Goal: Communication & Community: Participate in discussion

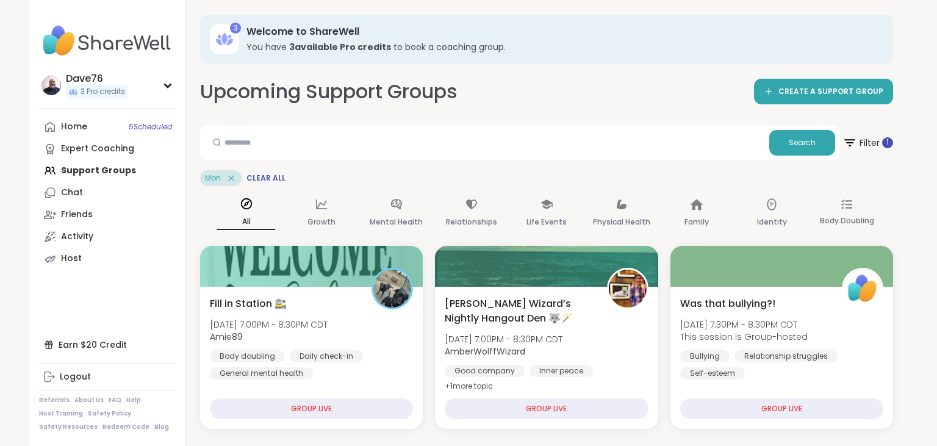
scroll to position [424, 0]
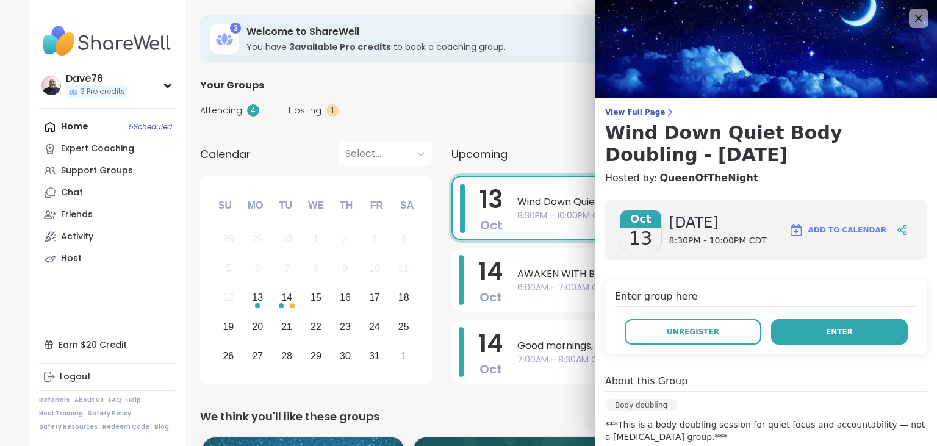
click at [848, 337] on button "Enter" at bounding box center [839, 332] width 137 height 26
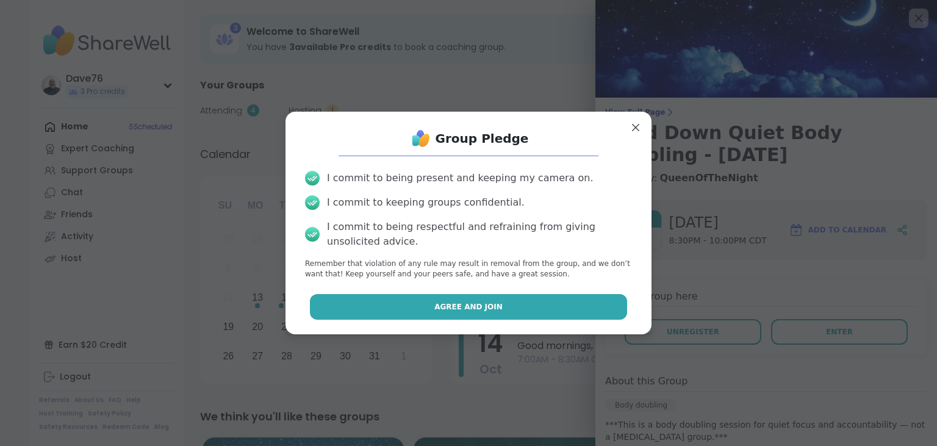
click at [571, 315] on button "Agree and Join" at bounding box center [469, 307] width 318 height 26
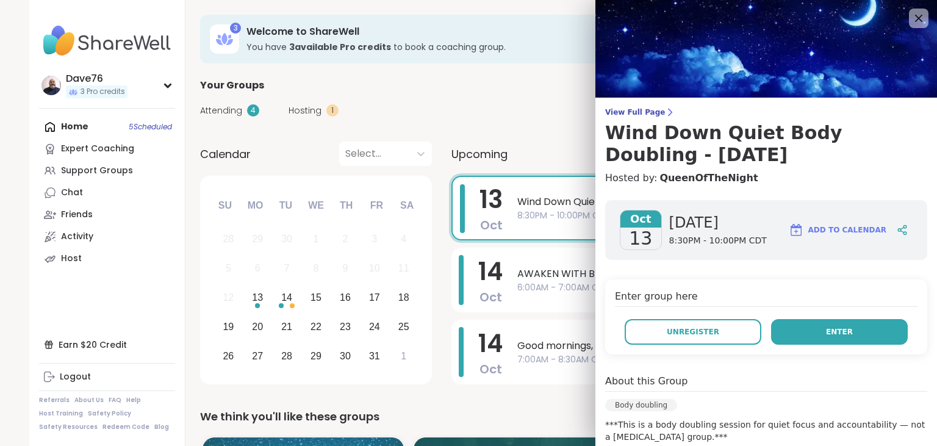
click at [809, 326] on button "Enter" at bounding box center [839, 332] width 137 height 26
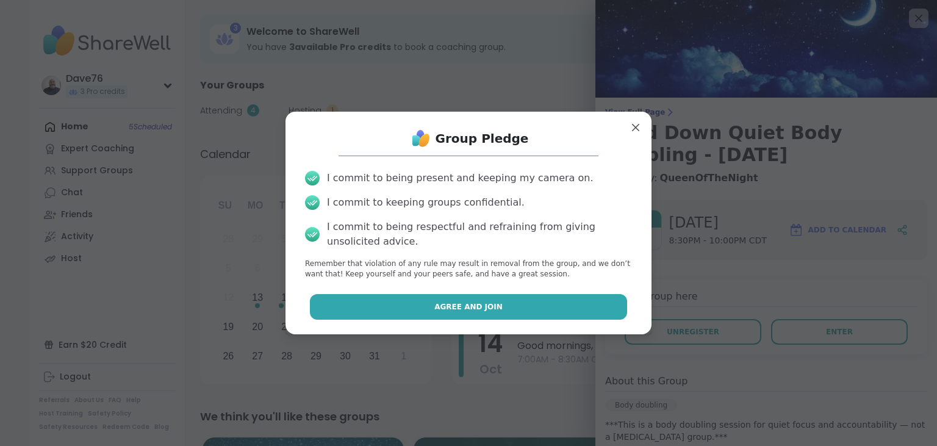
click at [551, 306] on button "Agree and Join" at bounding box center [469, 307] width 318 height 26
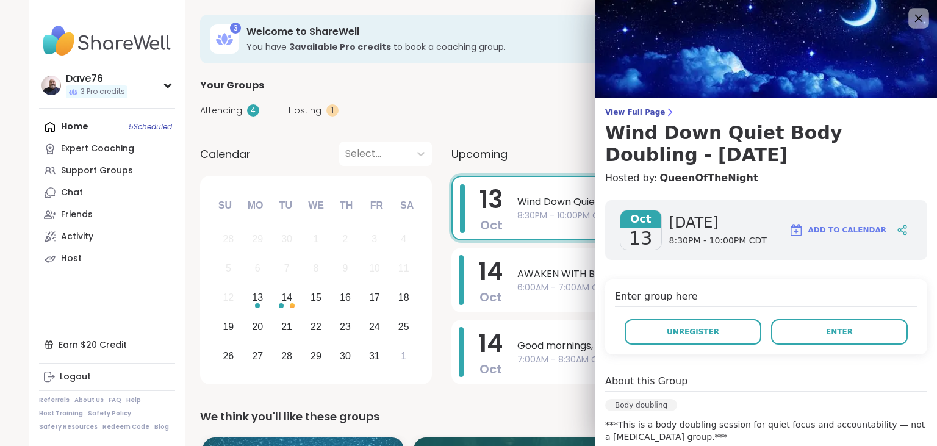
click at [918, 19] on icon at bounding box center [919, 19] width 8 height 8
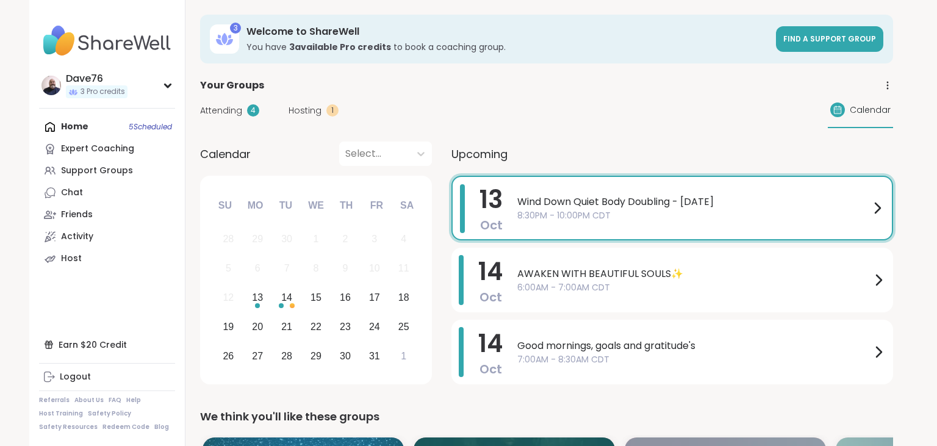
click at [832, 209] on span "8:30PM - 10:00PM CDT" at bounding box center [693, 215] width 353 height 13
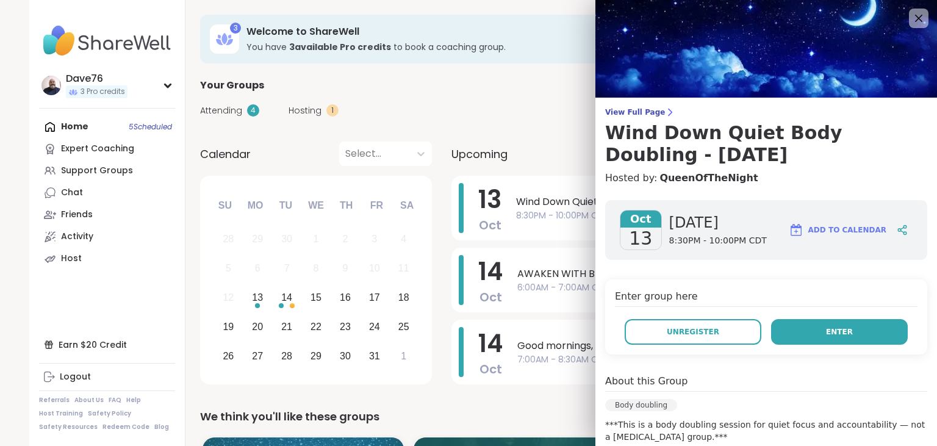
click at [847, 328] on span "Enter" at bounding box center [839, 331] width 27 height 11
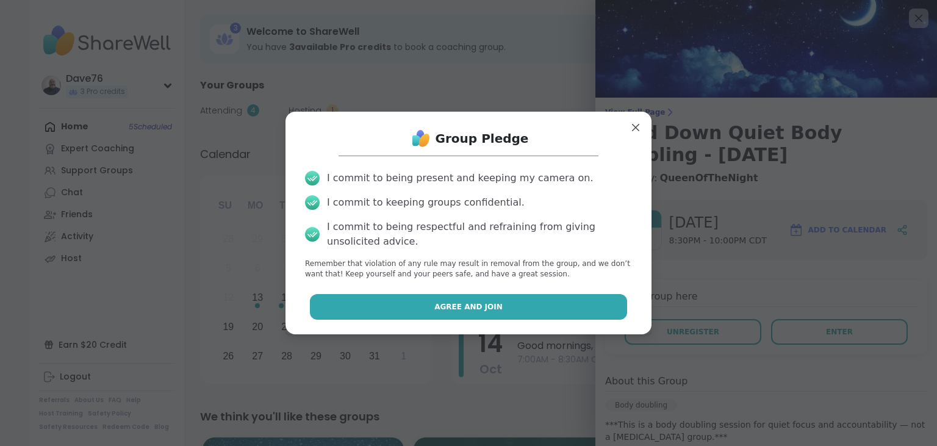
click at [489, 311] on span "Agree and Join" at bounding box center [468, 306] width 68 height 11
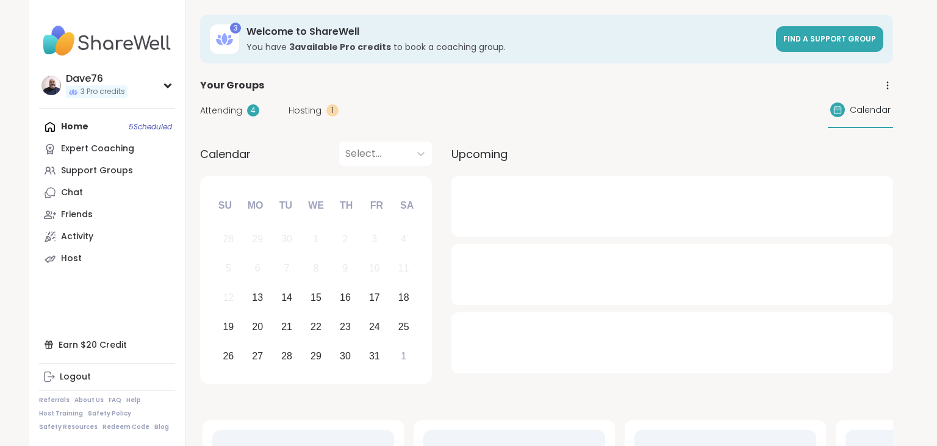
click at [834, 312] on div at bounding box center [672, 342] width 442 height 61
click at [75, 121] on div "Home 5 Scheduled Expert Coaching Support Groups Chat Friends Activity Host" at bounding box center [107, 193] width 136 height 154
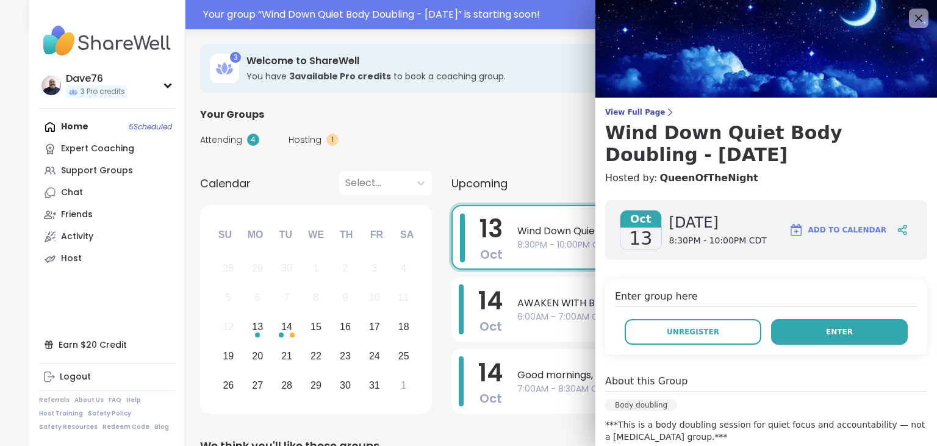
click at [836, 332] on span "Enter" at bounding box center [839, 331] width 27 height 11
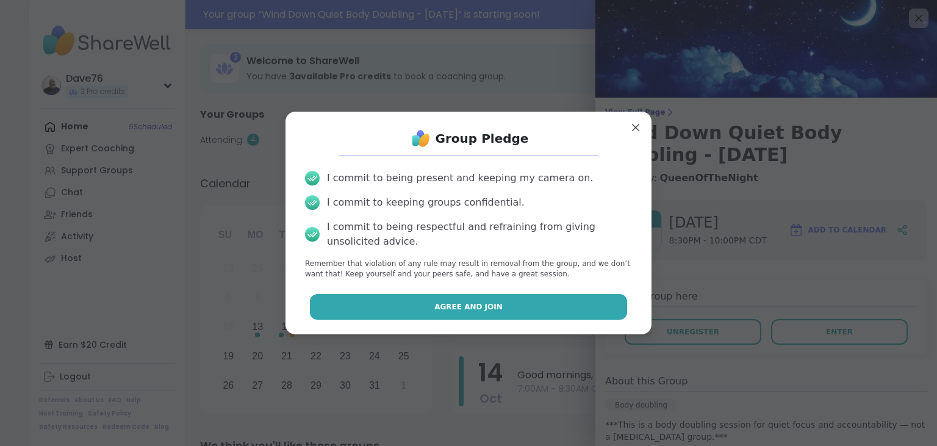
click at [531, 307] on button "Agree and Join" at bounding box center [469, 307] width 318 height 26
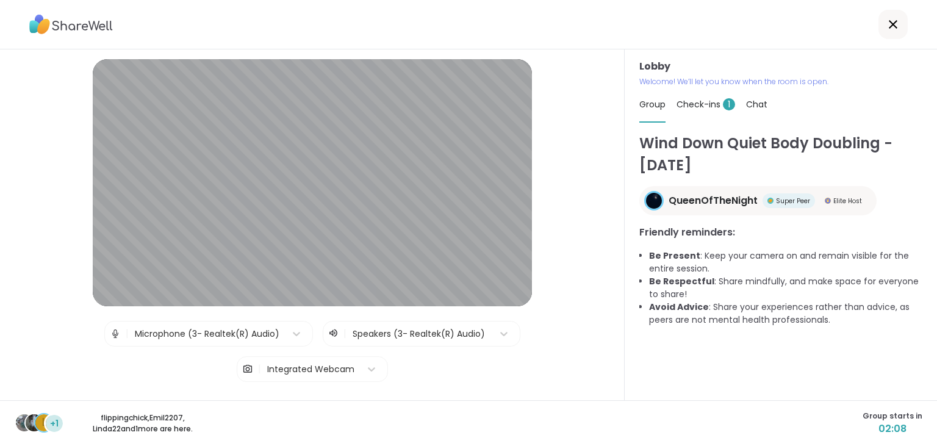
click at [707, 104] on span "Check-ins 1" at bounding box center [705, 104] width 59 height 12
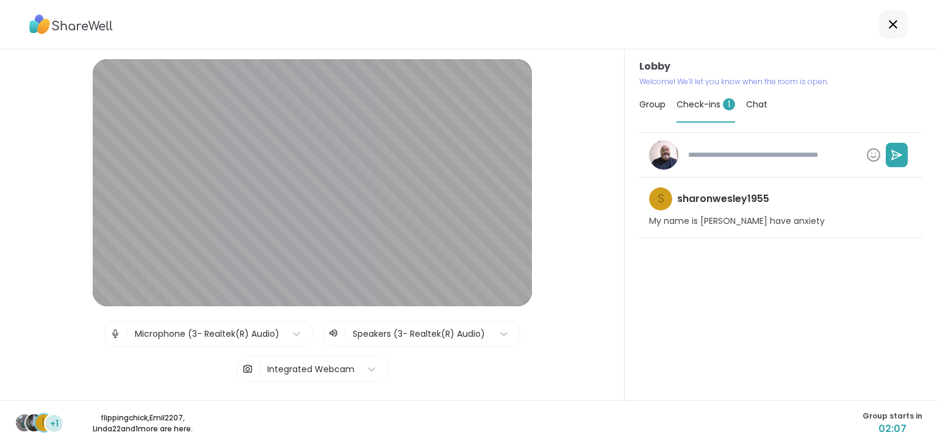
type textarea "*"
click at [647, 105] on span "Group" at bounding box center [652, 104] width 26 height 12
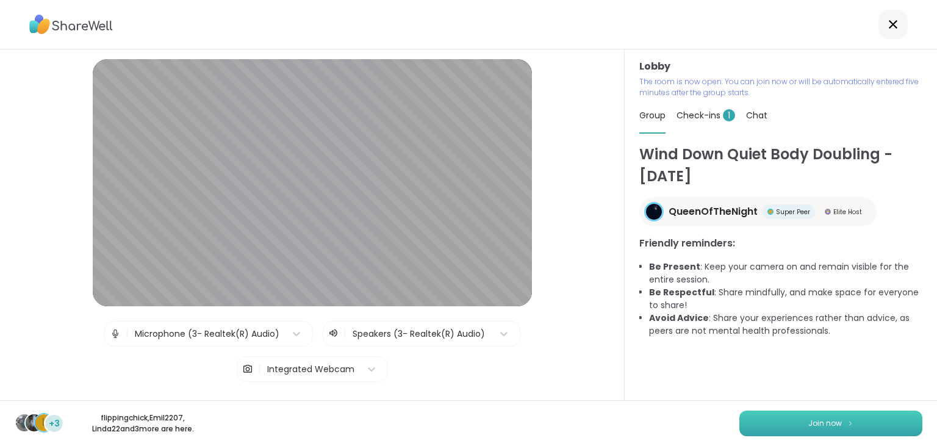
click at [848, 426] on img at bounding box center [850, 423] width 7 height 7
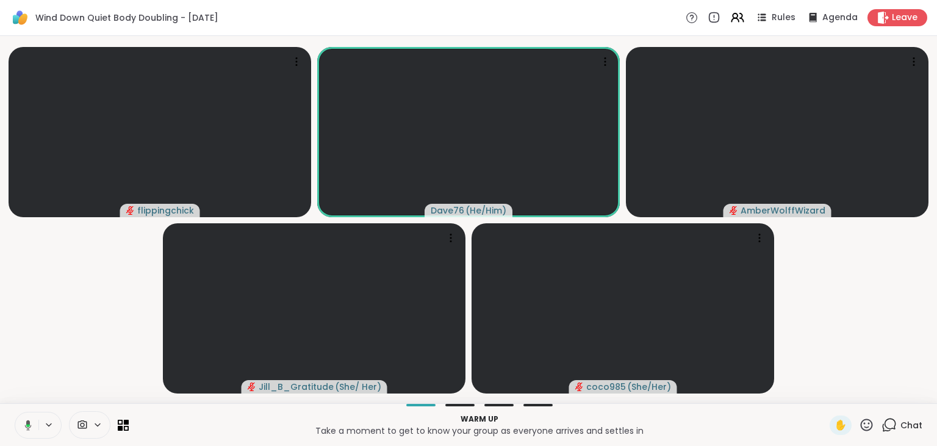
click at [29, 424] on icon at bounding box center [28, 425] width 7 height 10
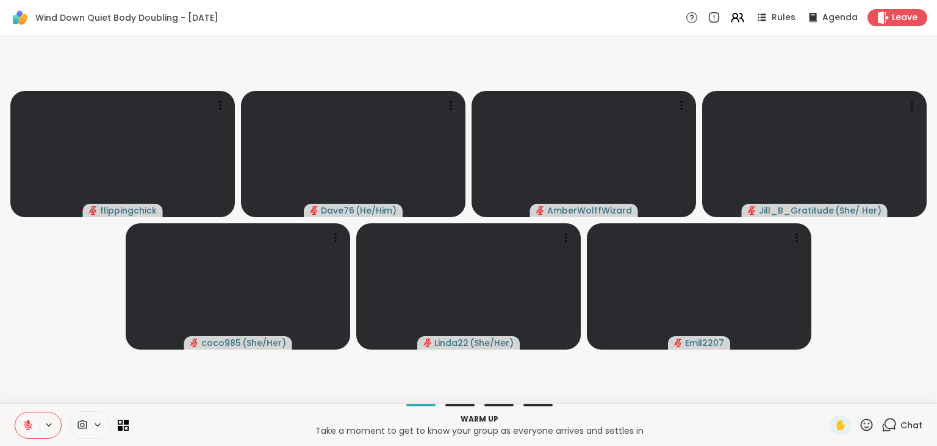
click at [677, 425] on p "Take a moment to get to know your group as everyone arrives and settles in" at bounding box center [479, 430] width 686 height 12
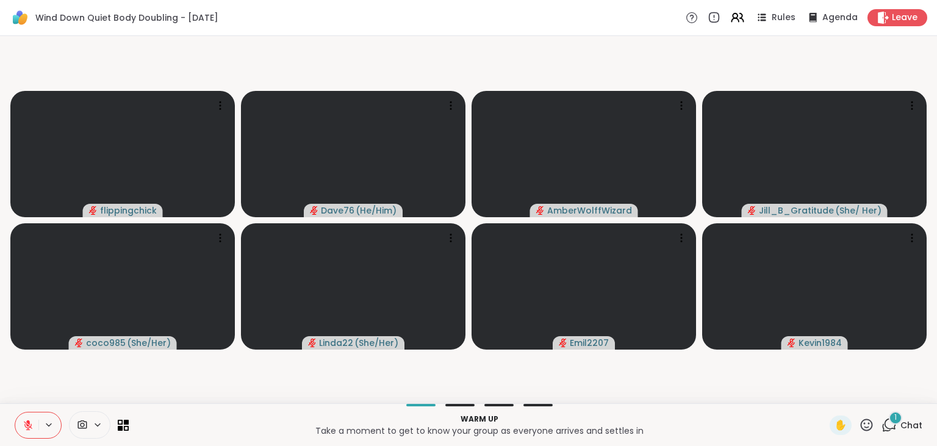
click at [900, 416] on div "1" at bounding box center [895, 417] width 13 height 13
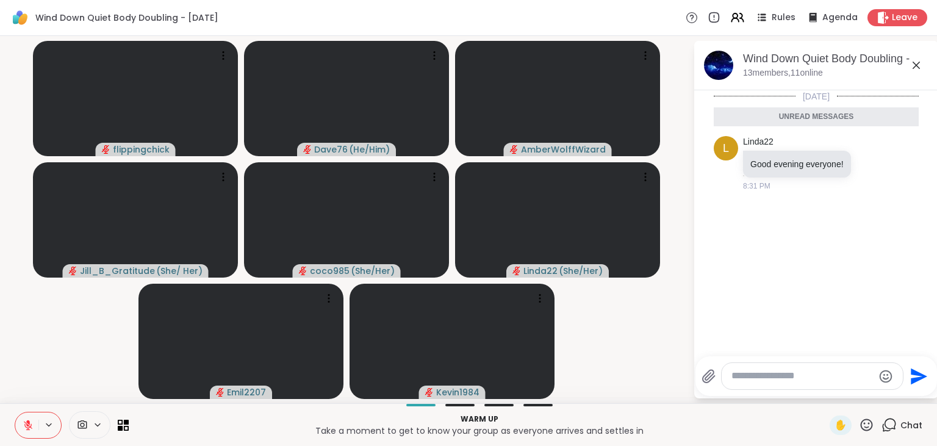
click at [767, 429] on p "Take a moment to get to know your group as everyone arrives and settles in" at bounding box center [479, 430] width 686 height 12
click at [906, 426] on span "Chat" at bounding box center [911, 425] width 22 height 12
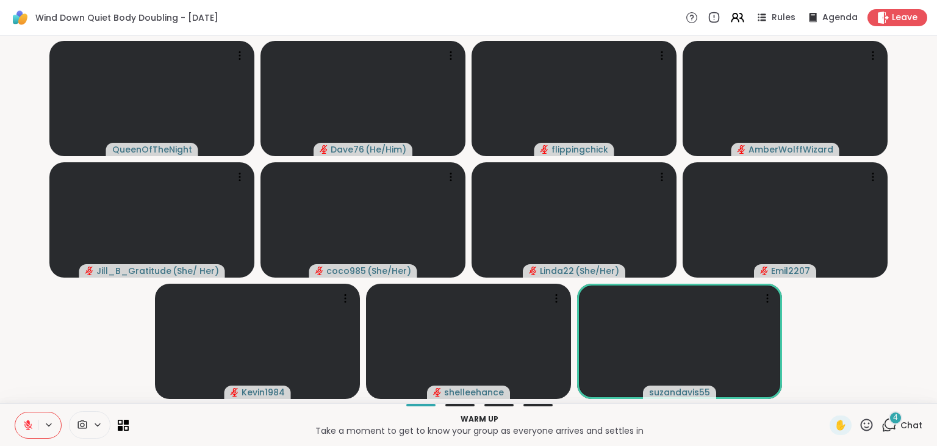
click at [897, 418] on span "4" at bounding box center [895, 417] width 5 height 10
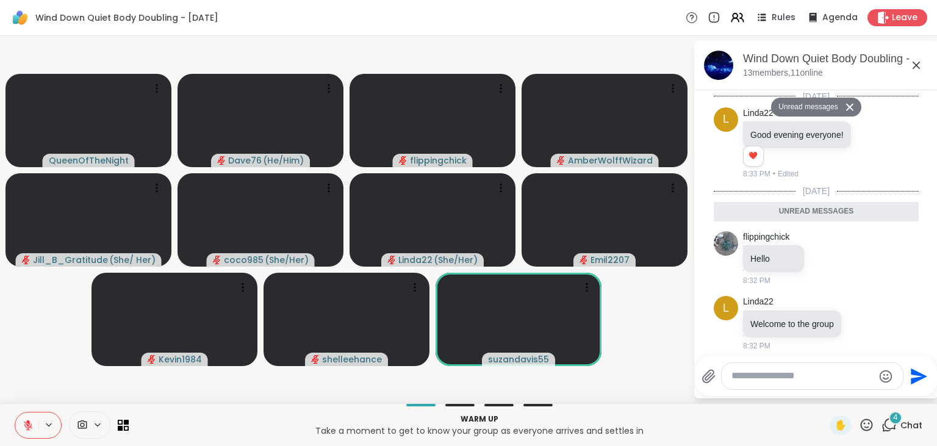
scroll to position [233, 0]
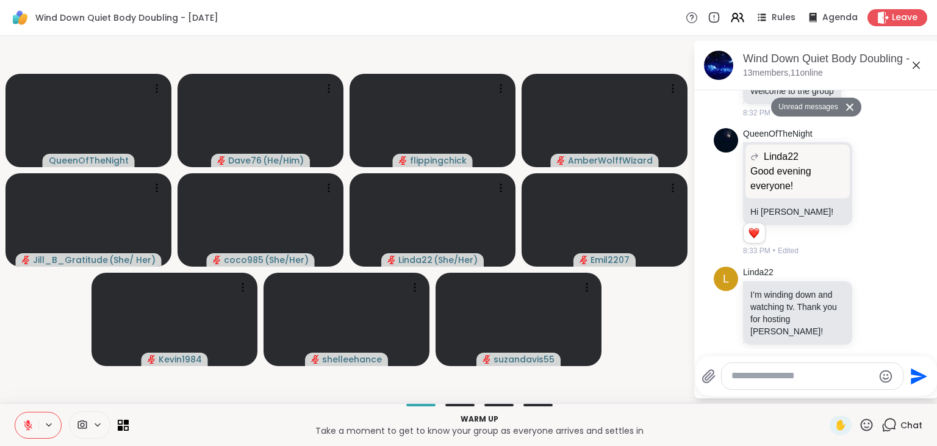
click at [897, 418] on icon at bounding box center [888, 424] width 15 height 15
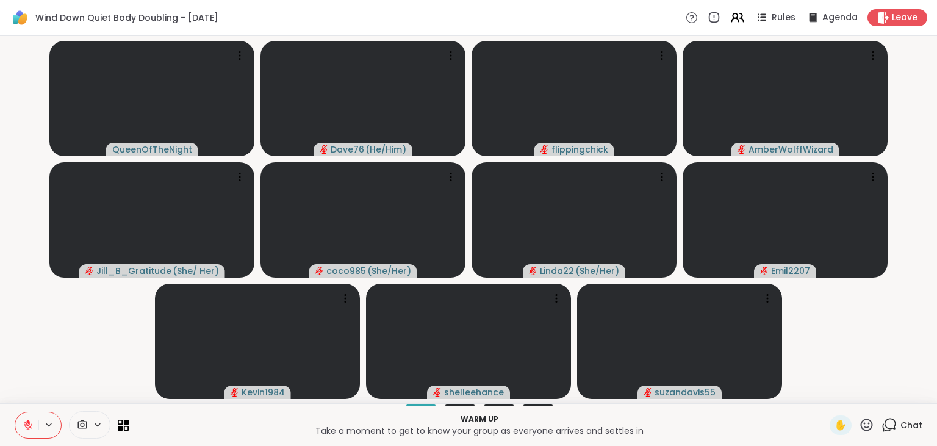
click at [897, 418] on icon at bounding box center [888, 424] width 15 height 15
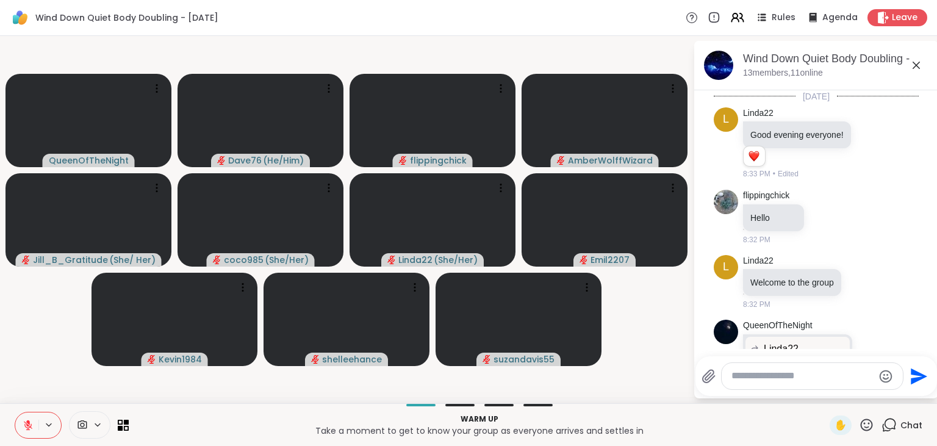
scroll to position [192, 0]
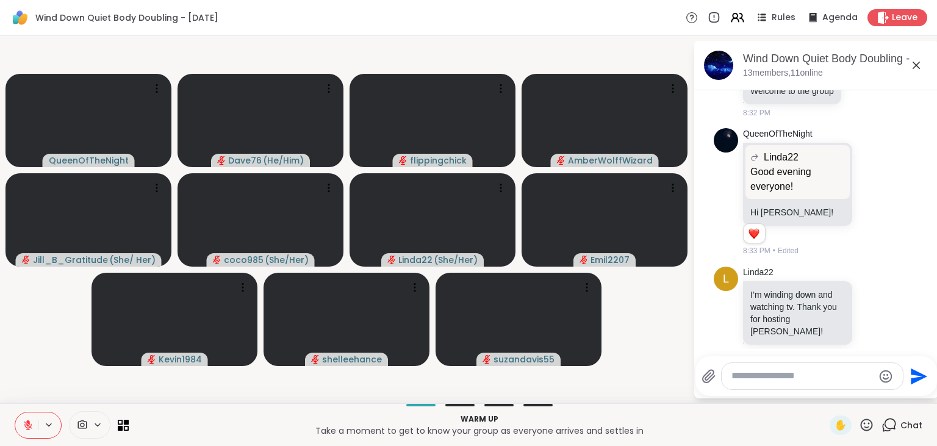
click at [897, 418] on icon at bounding box center [888, 424] width 15 height 15
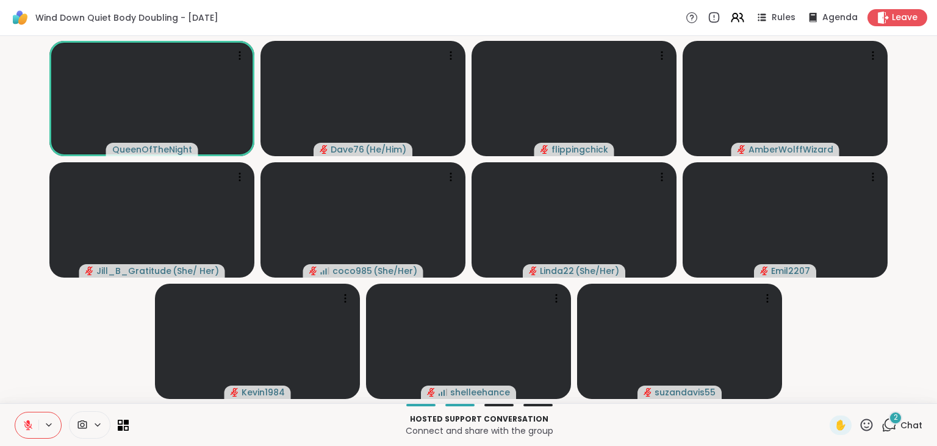
click at [901, 420] on div "2" at bounding box center [895, 417] width 13 height 13
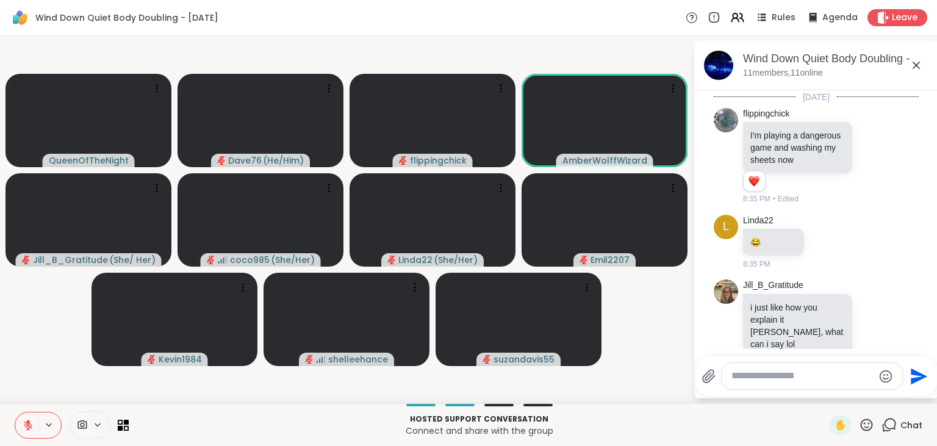
scroll to position [499, 0]
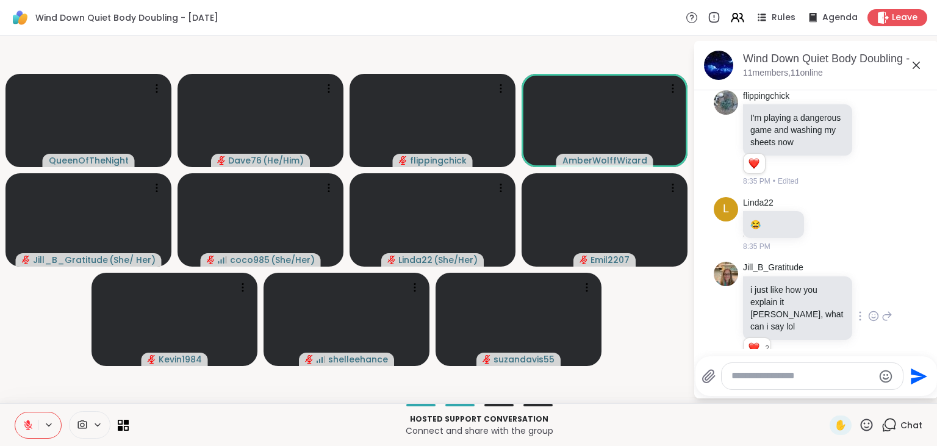
click at [873, 310] on icon at bounding box center [873, 316] width 11 height 12
click at [779, 291] on div "Select Reaction: Heart" at bounding box center [776, 296] width 11 height 11
click at [870, 424] on icon at bounding box center [867, 424] width 12 height 12
click at [828, 392] on span "❤️" at bounding box center [831, 392] width 12 height 15
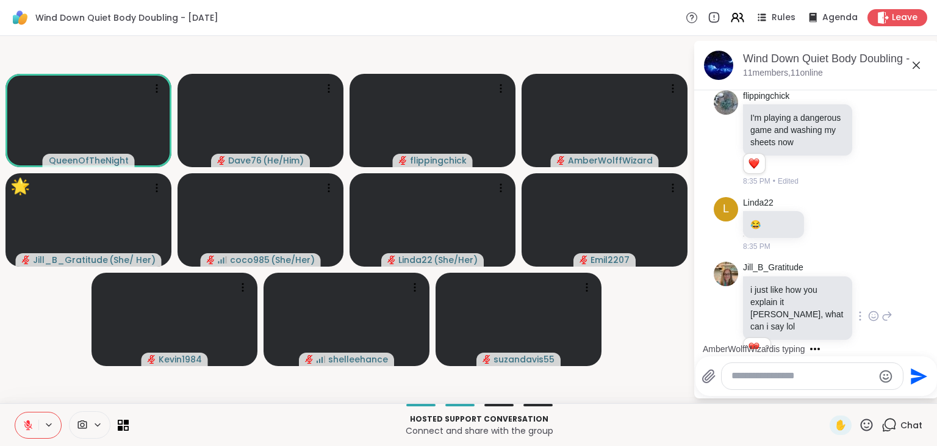
click at [867, 426] on icon at bounding box center [866, 424] width 15 height 15
click at [829, 399] on span "❤️" at bounding box center [831, 392] width 12 height 15
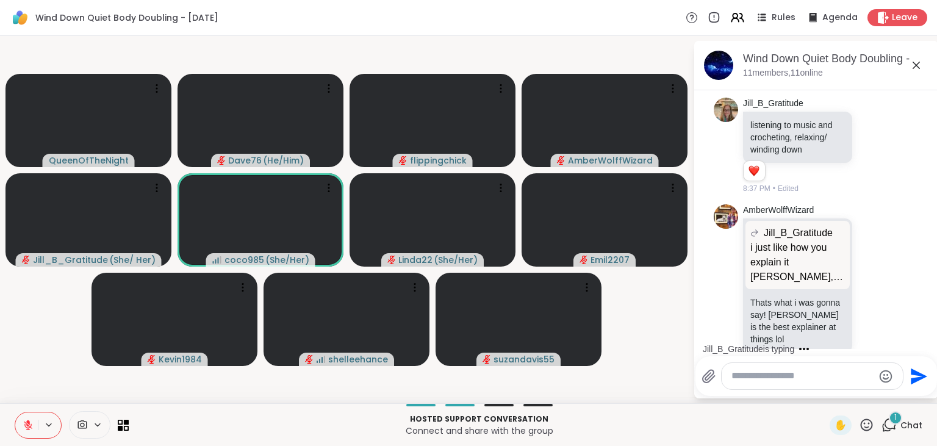
scroll to position [861, 0]
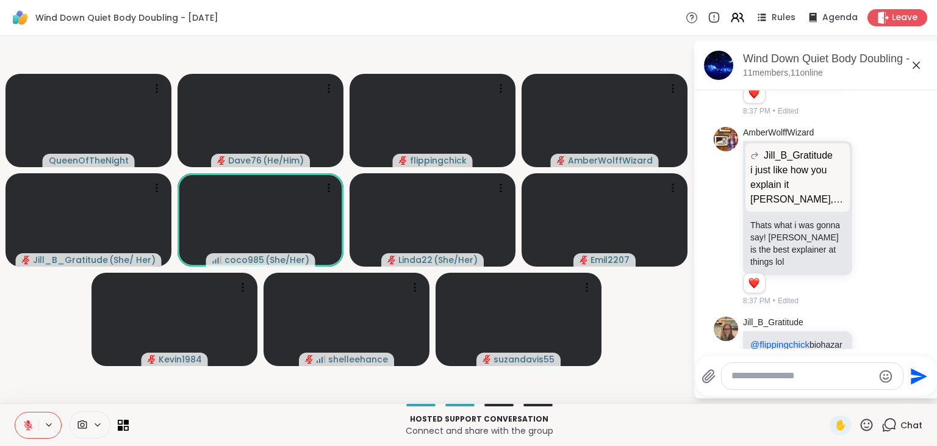
click at [865, 426] on icon at bounding box center [866, 424] width 15 height 15
click at [828, 392] on span "❤️" at bounding box center [831, 392] width 12 height 15
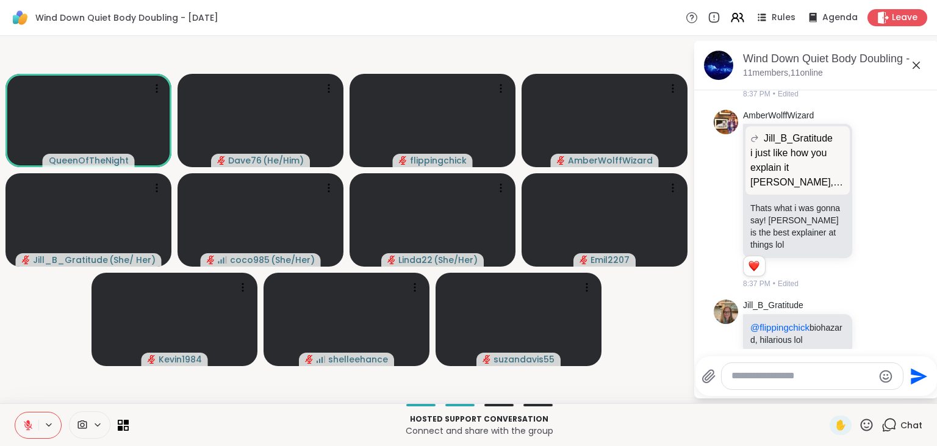
click at [769, 381] on textarea "Type your message" at bounding box center [802, 376] width 142 height 13
type textarea "**********"
click at [925, 370] on icon "Send" at bounding box center [919, 372] width 20 height 20
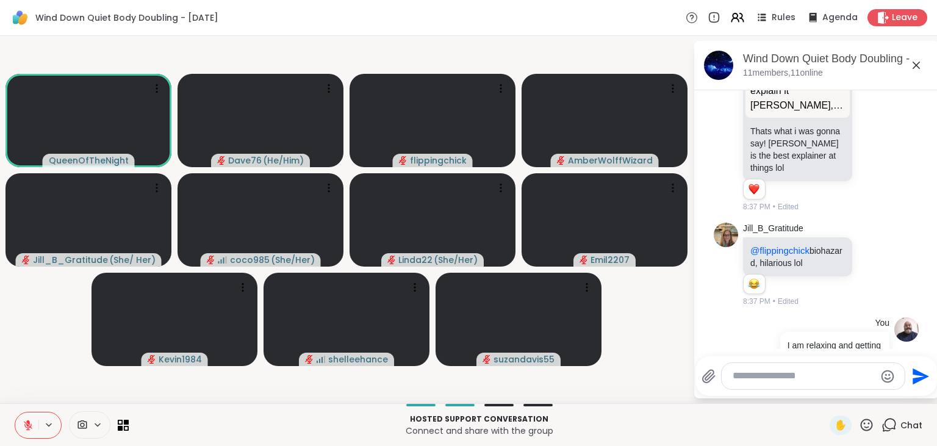
scroll to position [972, 0]
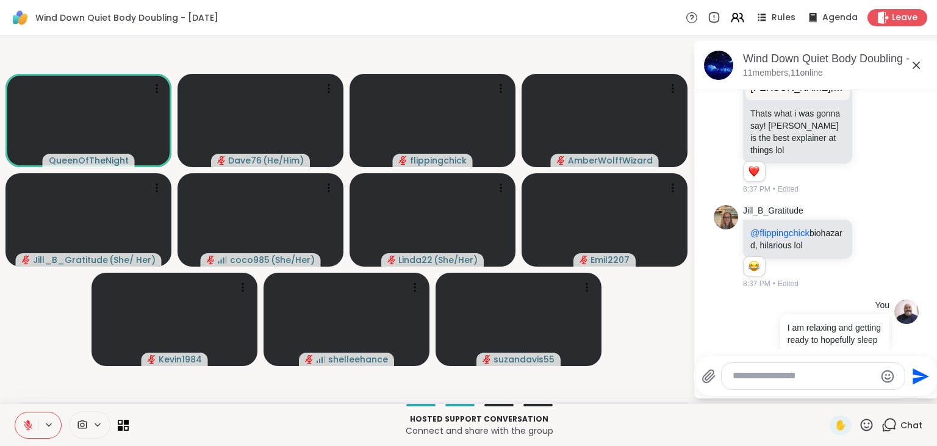
click at [865, 429] on icon at bounding box center [866, 424] width 15 height 15
click at [825, 398] on span "❤️" at bounding box center [831, 392] width 12 height 15
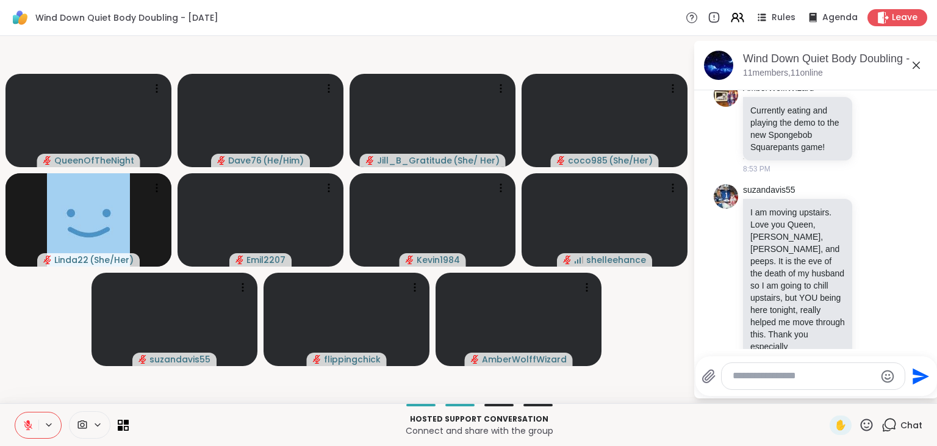
scroll to position [1592, 0]
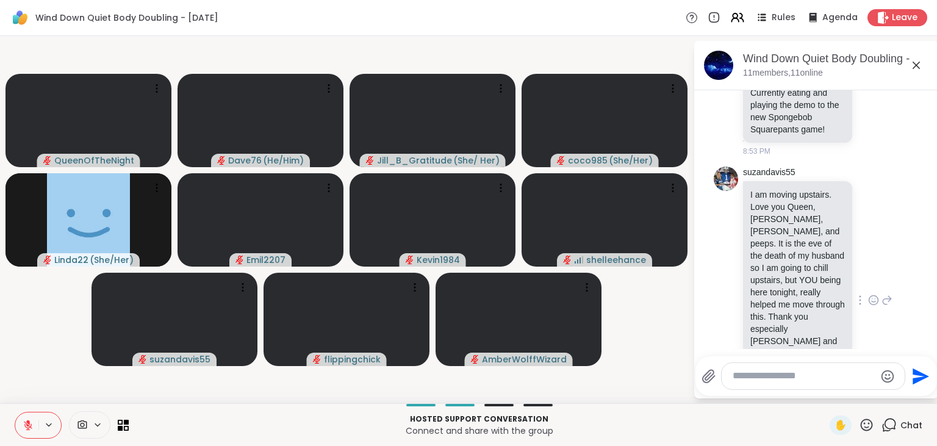
click at [872, 294] on icon at bounding box center [873, 300] width 11 height 12
click at [775, 275] on div "Select Reaction: Heart" at bounding box center [776, 280] width 11 height 11
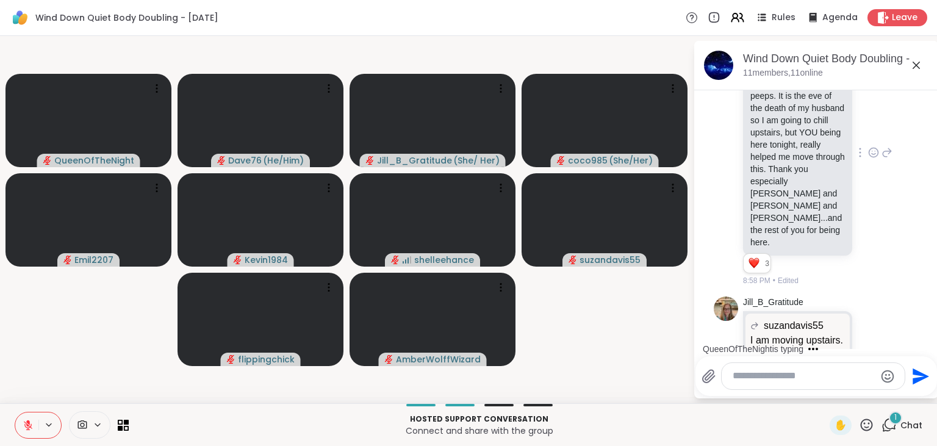
scroll to position [1853, 0]
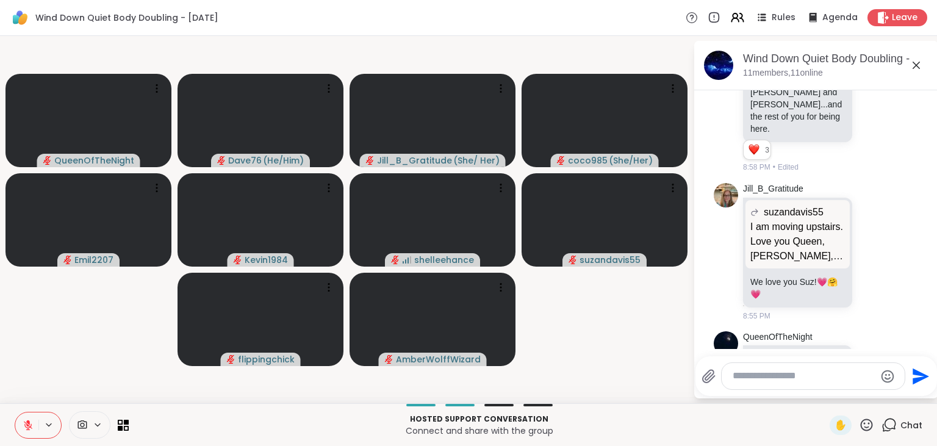
click at [873, 376] on icon at bounding box center [873, 382] width 11 height 12
click at [778, 357] on div "Select Reaction: Heart" at bounding box center [776, 362] width 11 height 11
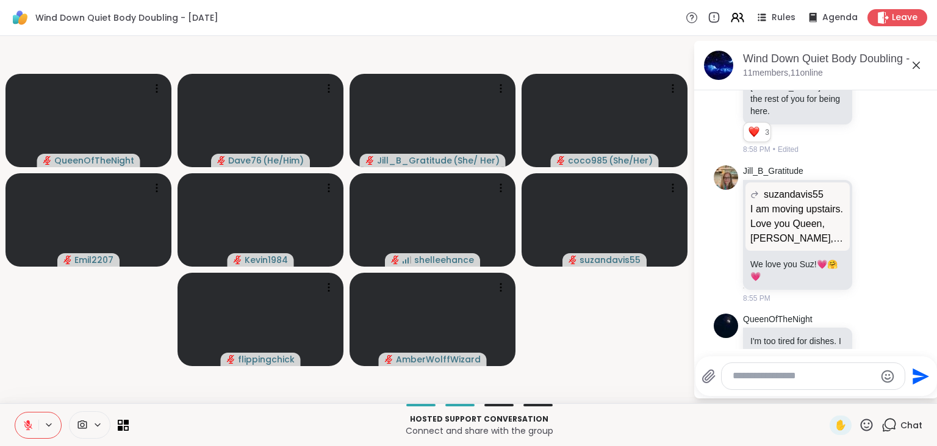
click at [846, 371] on textarea "Type your message" at bounding box center [803, 376] width 142 height 13
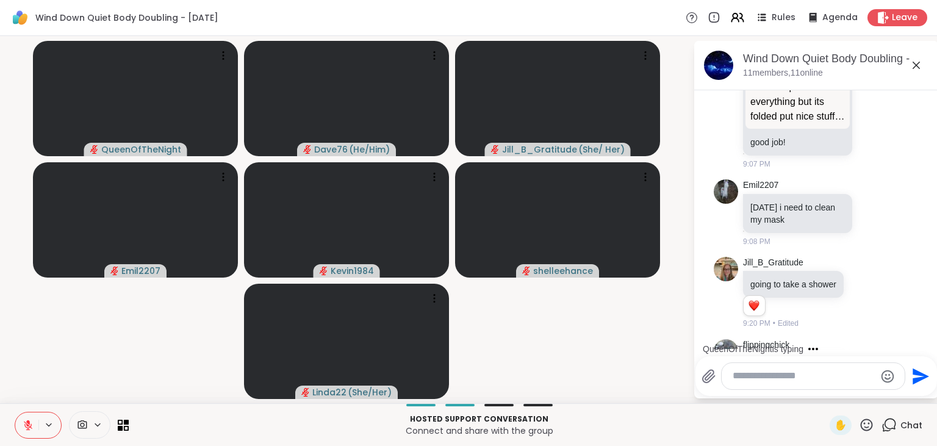
scroll to position [2486, 0]
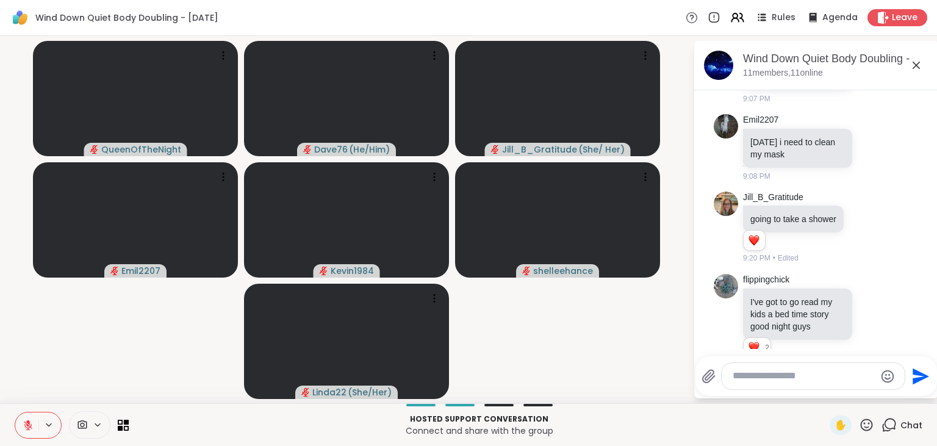
click at [781, 374] on textarea "Type your message" at bounding box center [803, 376] width 142 height 13
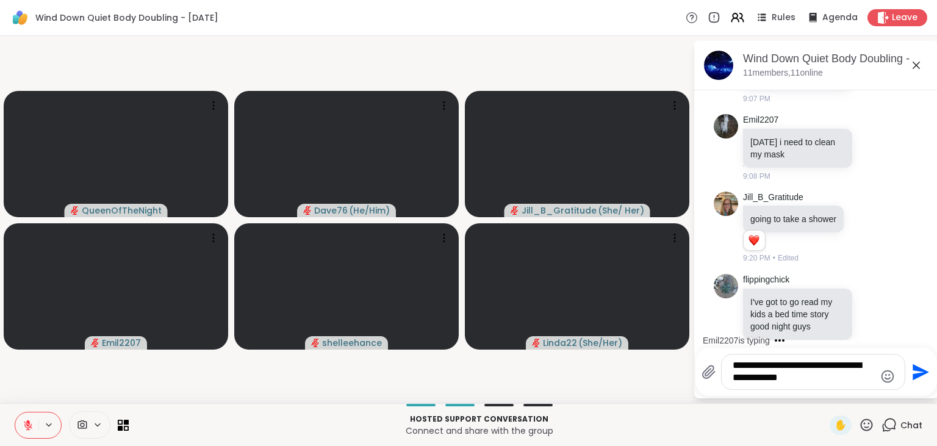
scroll to position [2583, 0]
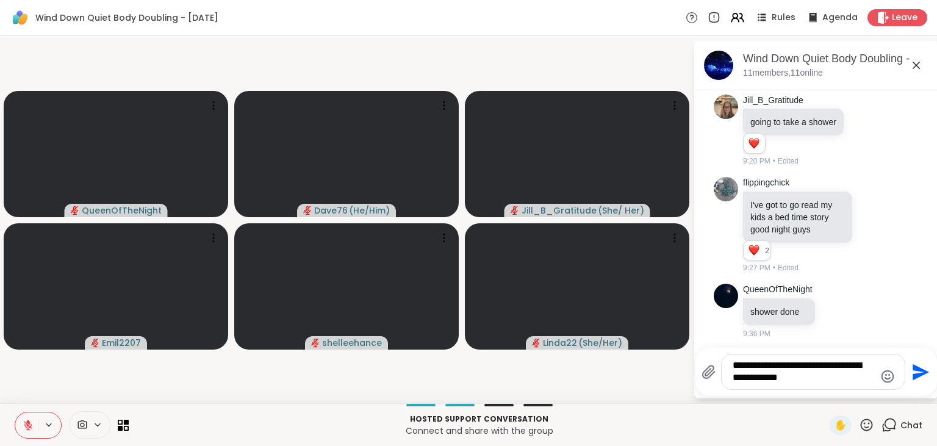
type textarea "**********"
click at [925, 371] on icon "Send" at bounding box center [920, 371] width 16 height 16
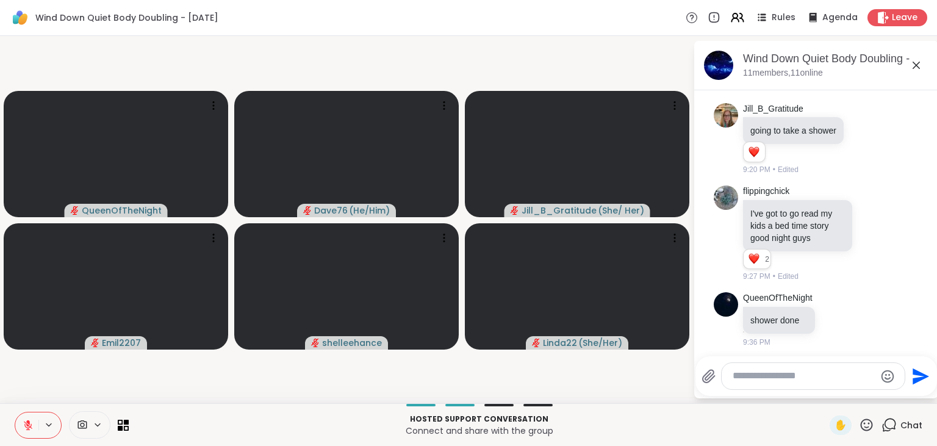
scroll to position [2664, 0]
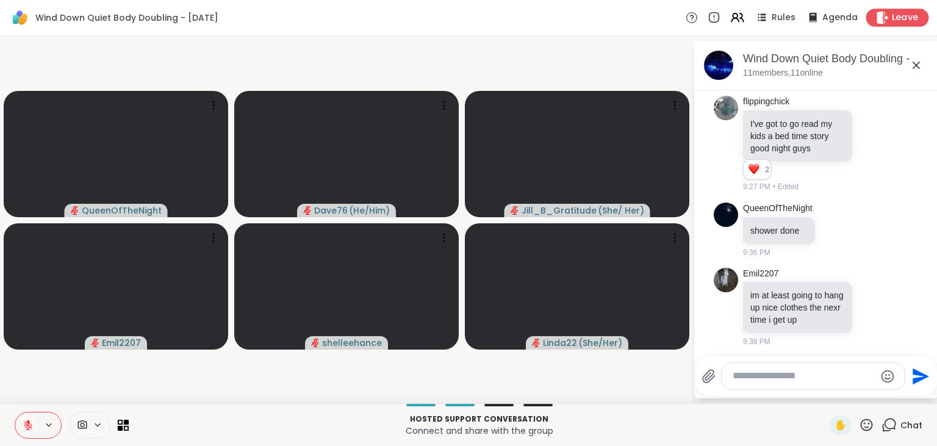
click at [905, 15] on span "Leave" at bounding box center [905, 18] width 27 height 13
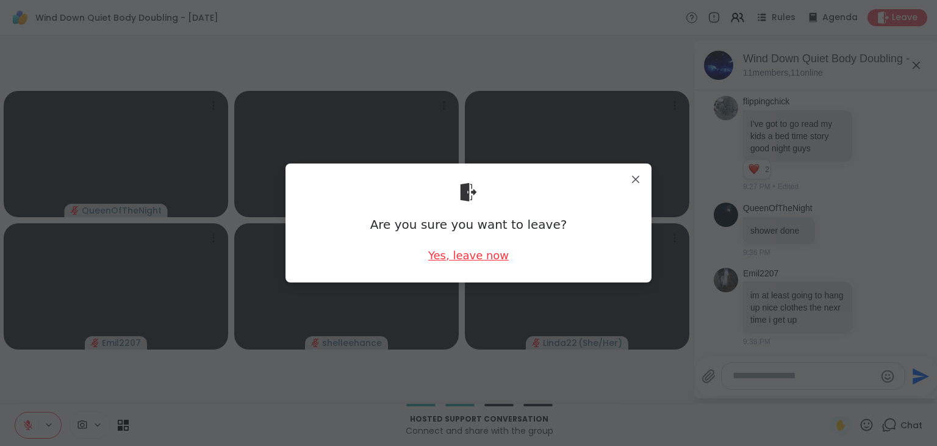
click at [479, 255] on div "Yes, leave now" at bounding box center [468, 255] width 81 height 15
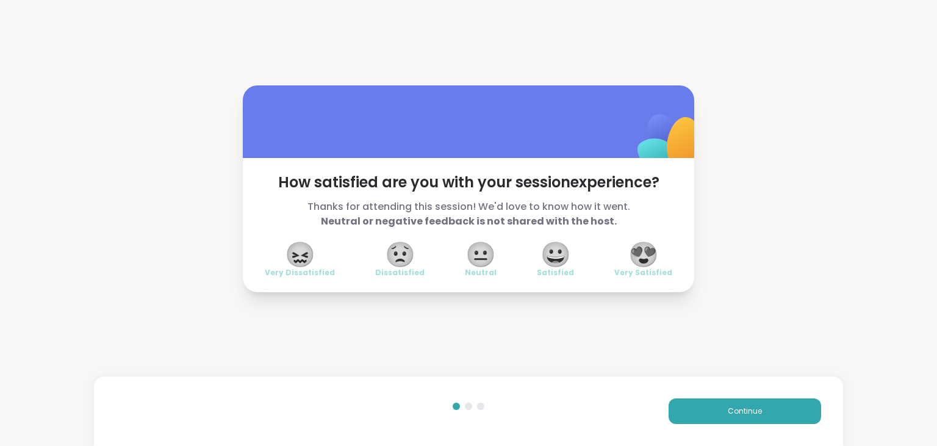
click at [650, 255] on span "😍" at bounding box center [643, 254] width 30 height 22
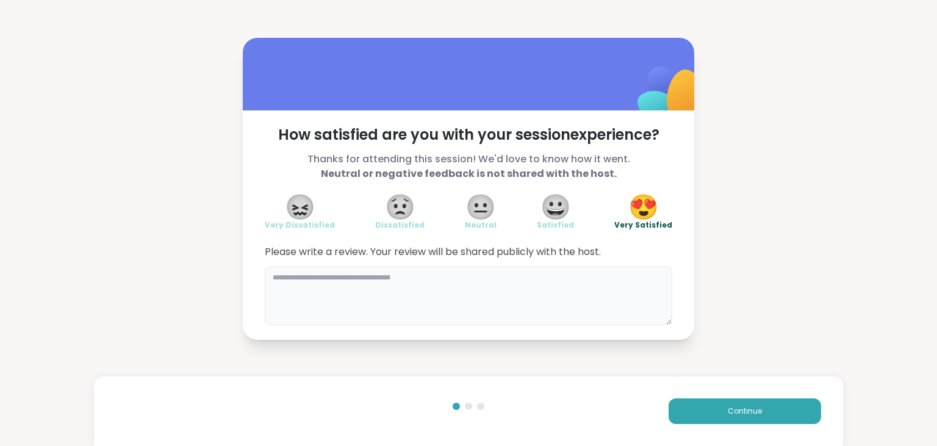
click at [494, 273] on textarea at bounding box center [468, 296] width 407 height 59
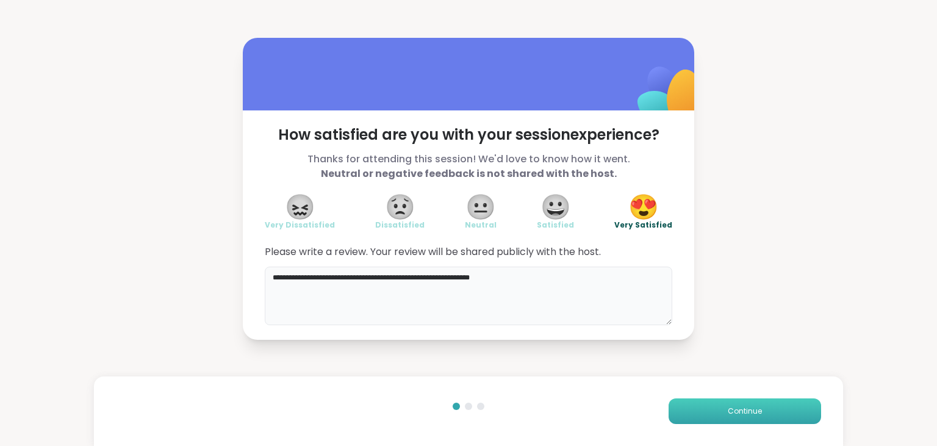
type textarea "**********"
click at [761, 404] on button "Continue" at bounding box center [744, 411] width 152 height 26
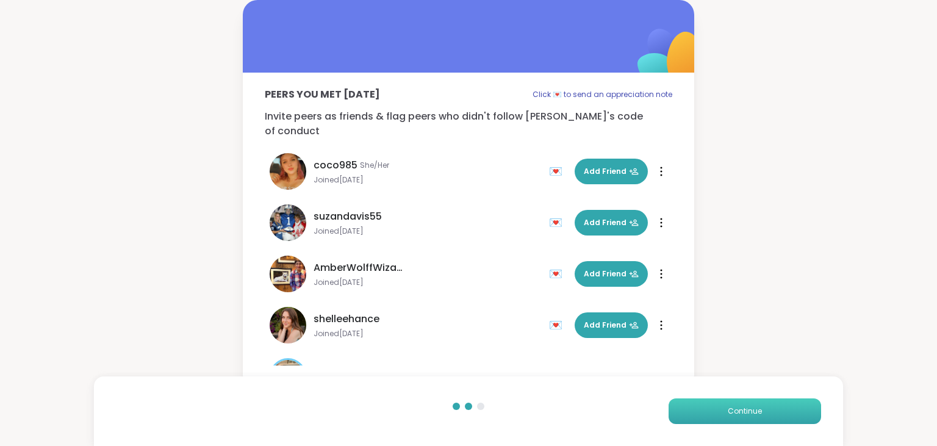
click at [761, 404] on button "Continue" at bounding box center [744, 411] width 152 height 26
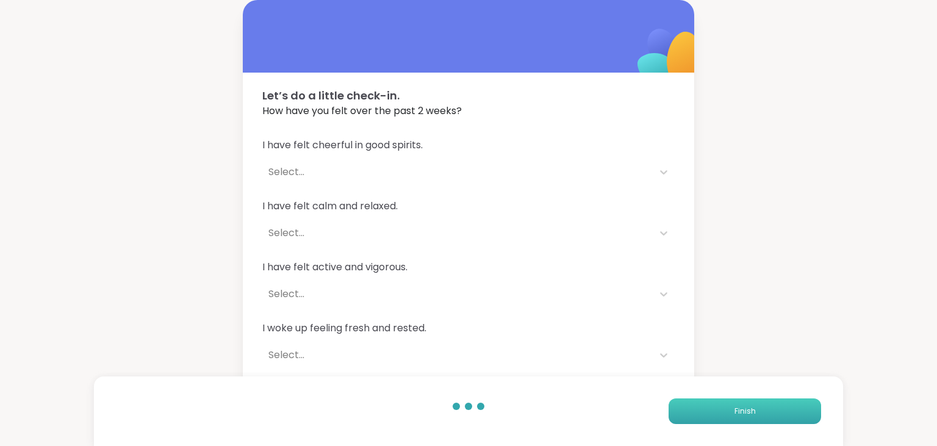
click at [761, 404] on button "Finish" at bounding box center [744, 411] width 152 height 26
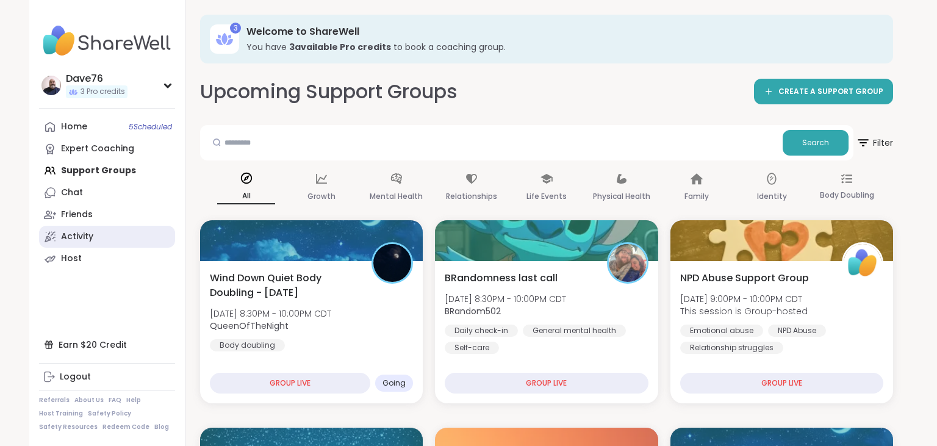
click at [104, 238] on link "Activity" at bounding box center [107, 237] width 136 height 22
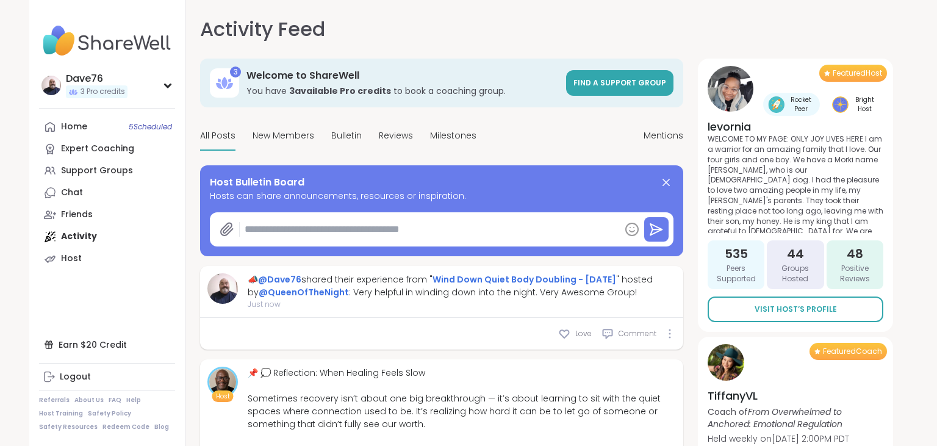
type textarea "*"
